Goal: Information Seeking & Learning: Learn about a topic

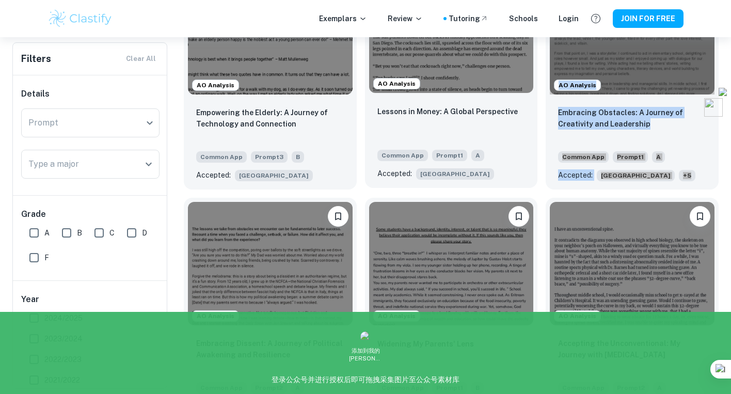
scroll to position [664, 0]
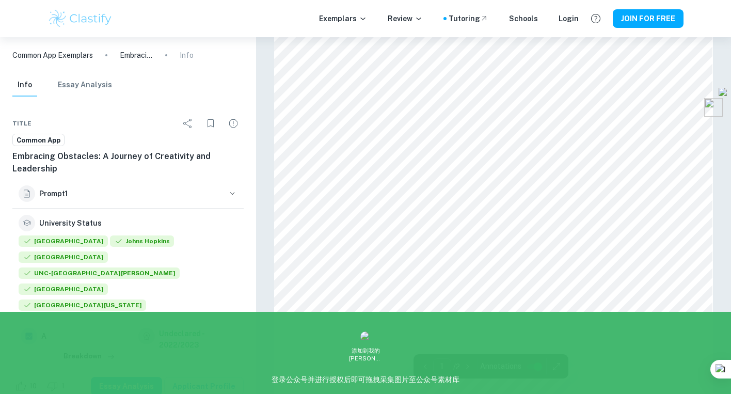
scroll to position [250, 0]
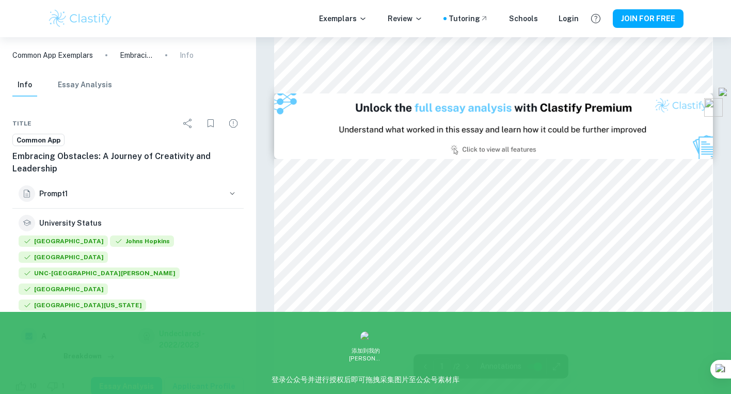
type input "2"
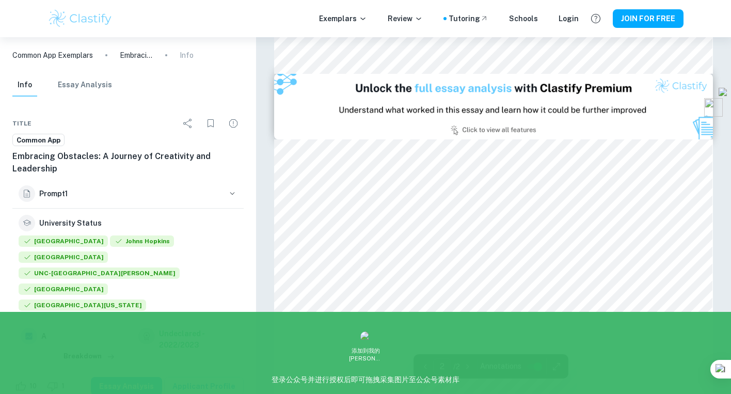
scroll to position [606, 0]
